Goal: Transaction & Acquisition: Purchase product/service

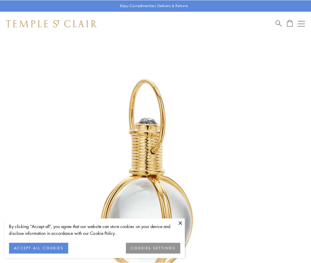
scroll to position [155, 0]
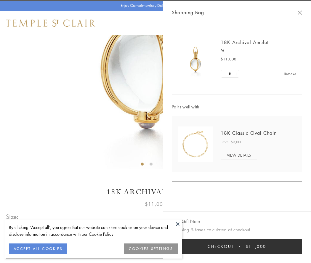
click at [237, 247] on button "Checkout $11,000" at bounding box center [237, 246] width 130 height 15
